Goal: Check status

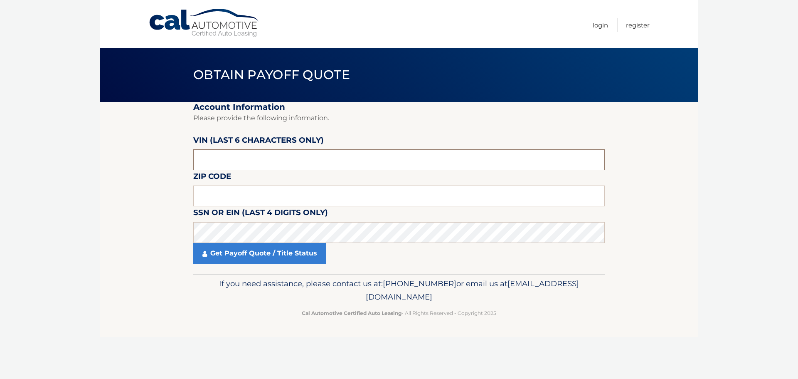
click at [221, 157] on input "text" at bounding box center [398, 159] width 411 height 21
paste input "010309"
type input "010309"
click at [222, 195] on input "text" at bounding box center [398, 195] width 411 height 21
type input "08822"
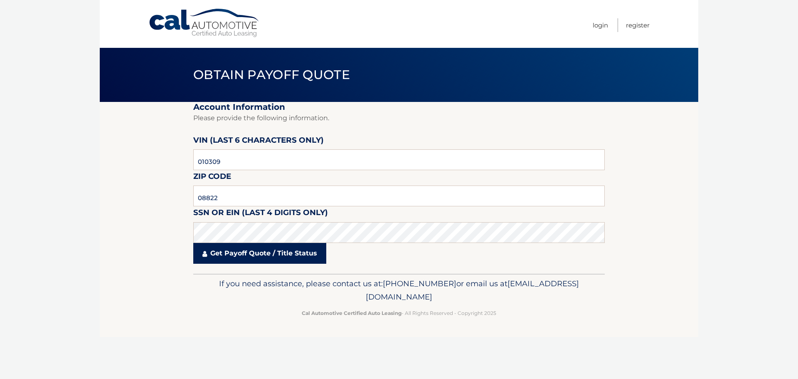
click at [270, 255] on link "Get Payoff Quote / Title Status" at bounding box center [259, 253] width 133 height 21
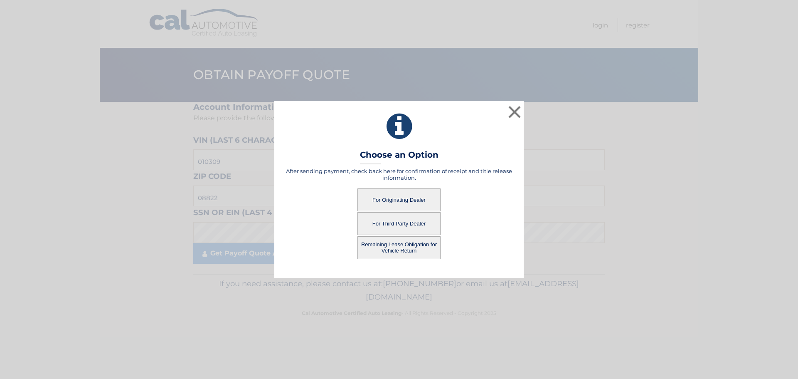
click at [395, 195] on button "For Originating Dealer" at bounding box center [398, 199] width 83 height 23
click at [393, 195] on button "For Originating Dealer" at bounding box center [398, 199] width 83 height 23
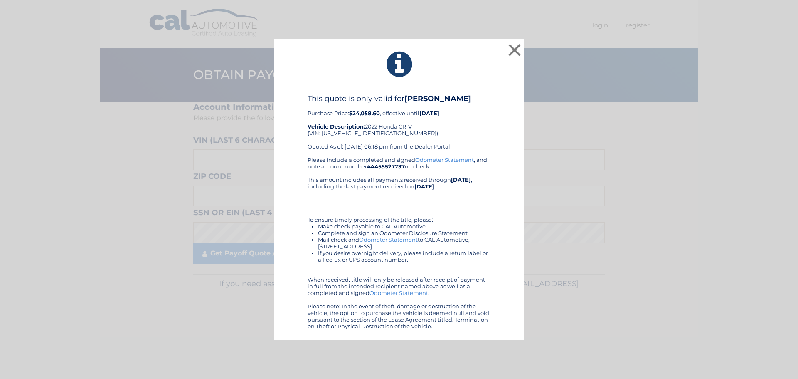
click at [461, 160] on link "Odometer Statement" at bounding box center [444, 159] width 59 height 7
click at [518, 49] on button "×" at bounding box center [514, 50] width 17 height 17
